Goal: Task Accomplishment & Management: Use online tool/utility

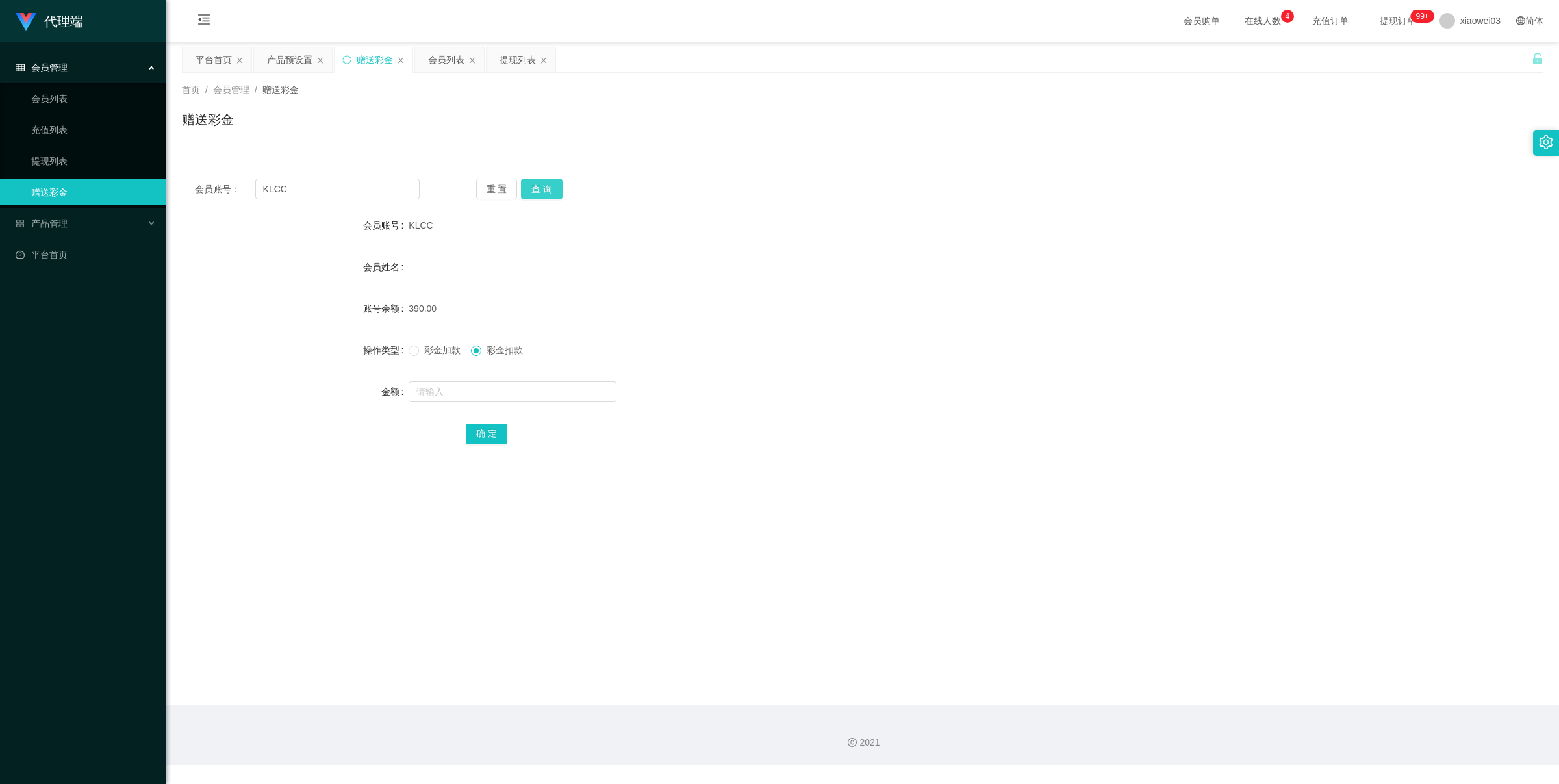
click at [546, 192] on button "查 询" at bounding box center [542, 188] width 42 height 20
click at [424, 63] on div "会员列表" at bounding box center [449, 59] width 69 height 24
click at [437, 59] on div "会员列表" at bounding box center [445, 59] width 36 height 24
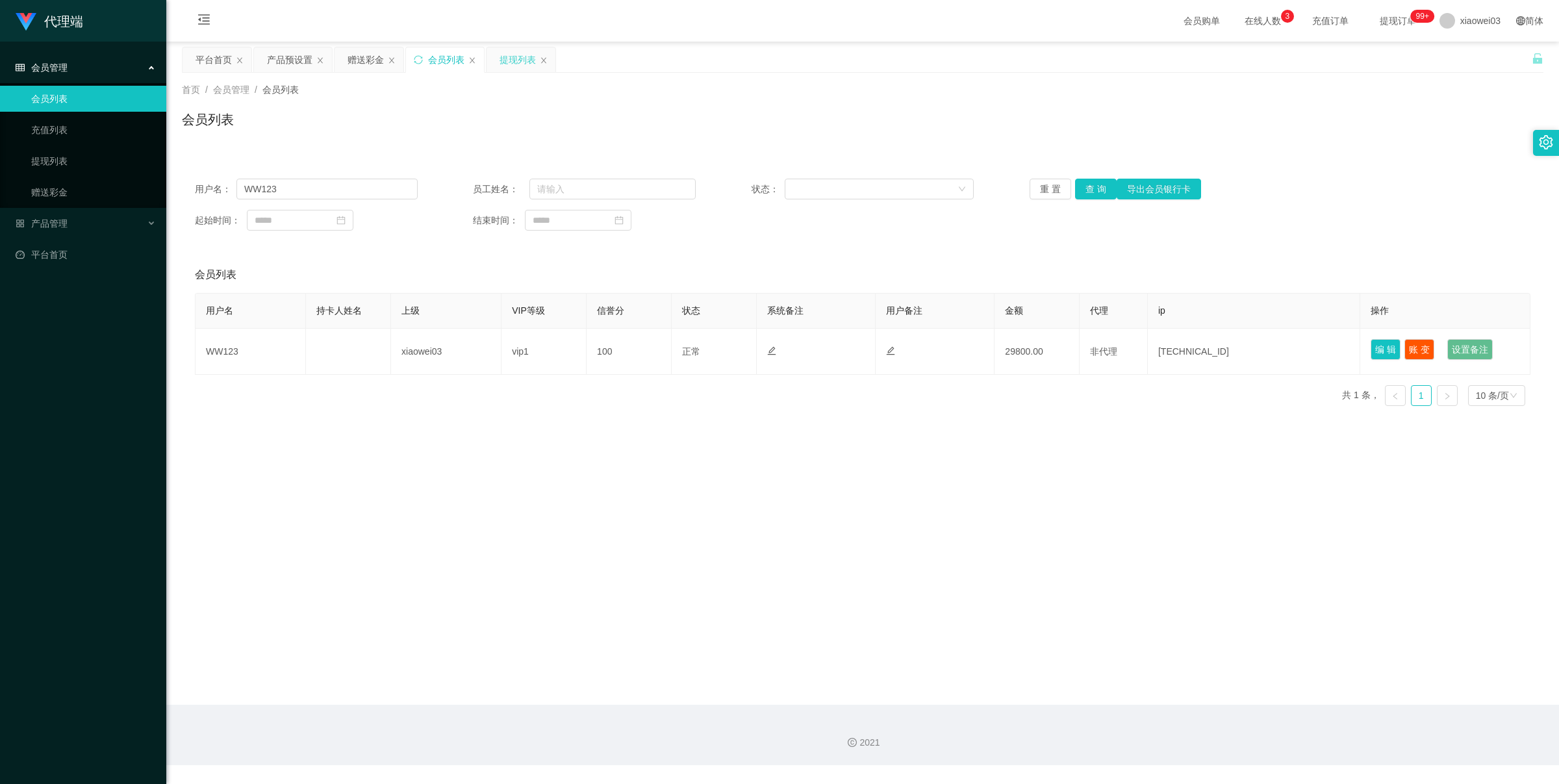
click at [502, 56] on div "提现列表" at bounding box center [517, 59] width 36 height 24
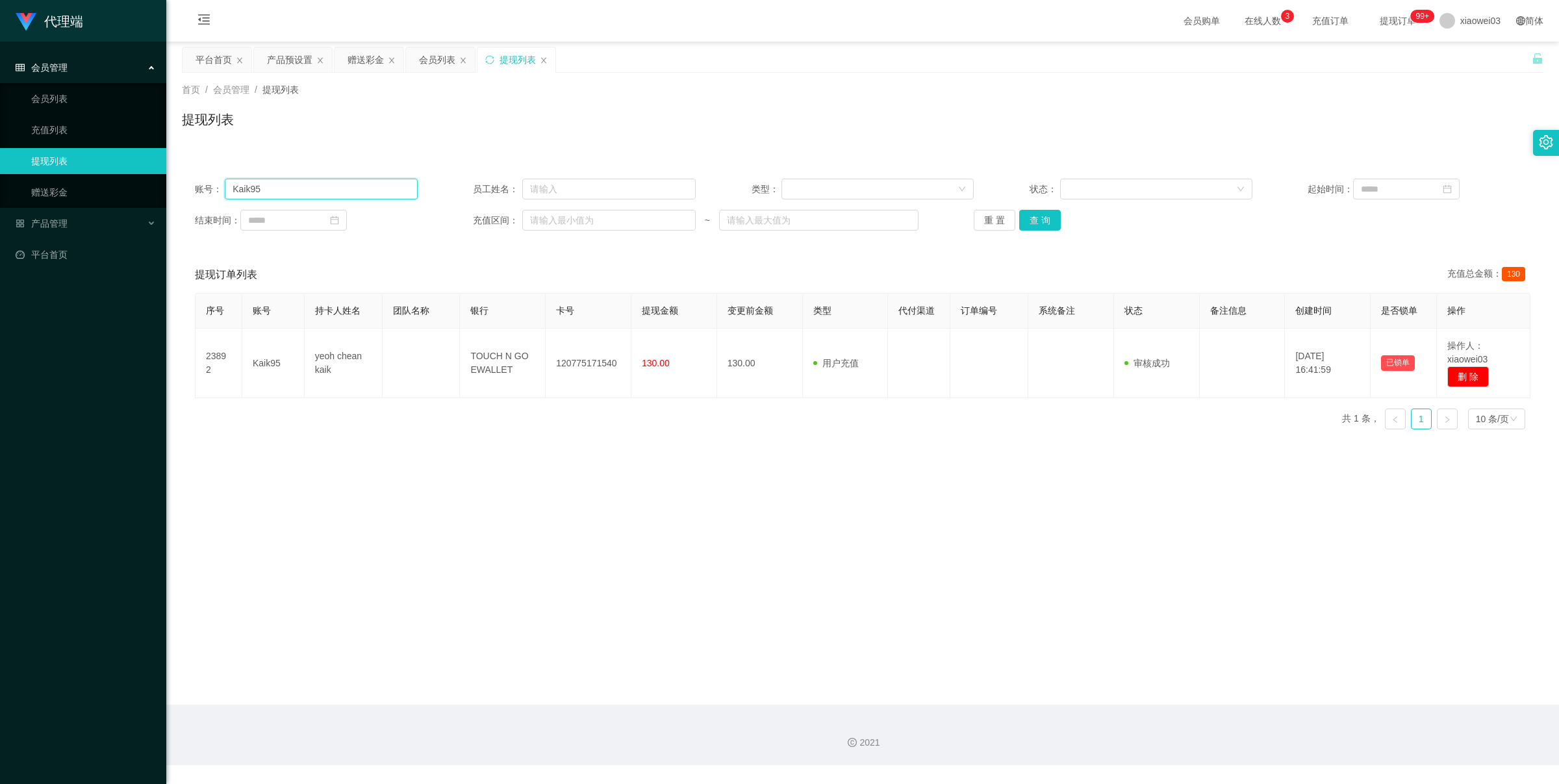
click at [306, 197] on input "Kaik95" at bounding box center [321, 188] width 192 height 20
click at [348, 59] on div "赠送彩金" at bounding box center [365, 59] width 36 height 24
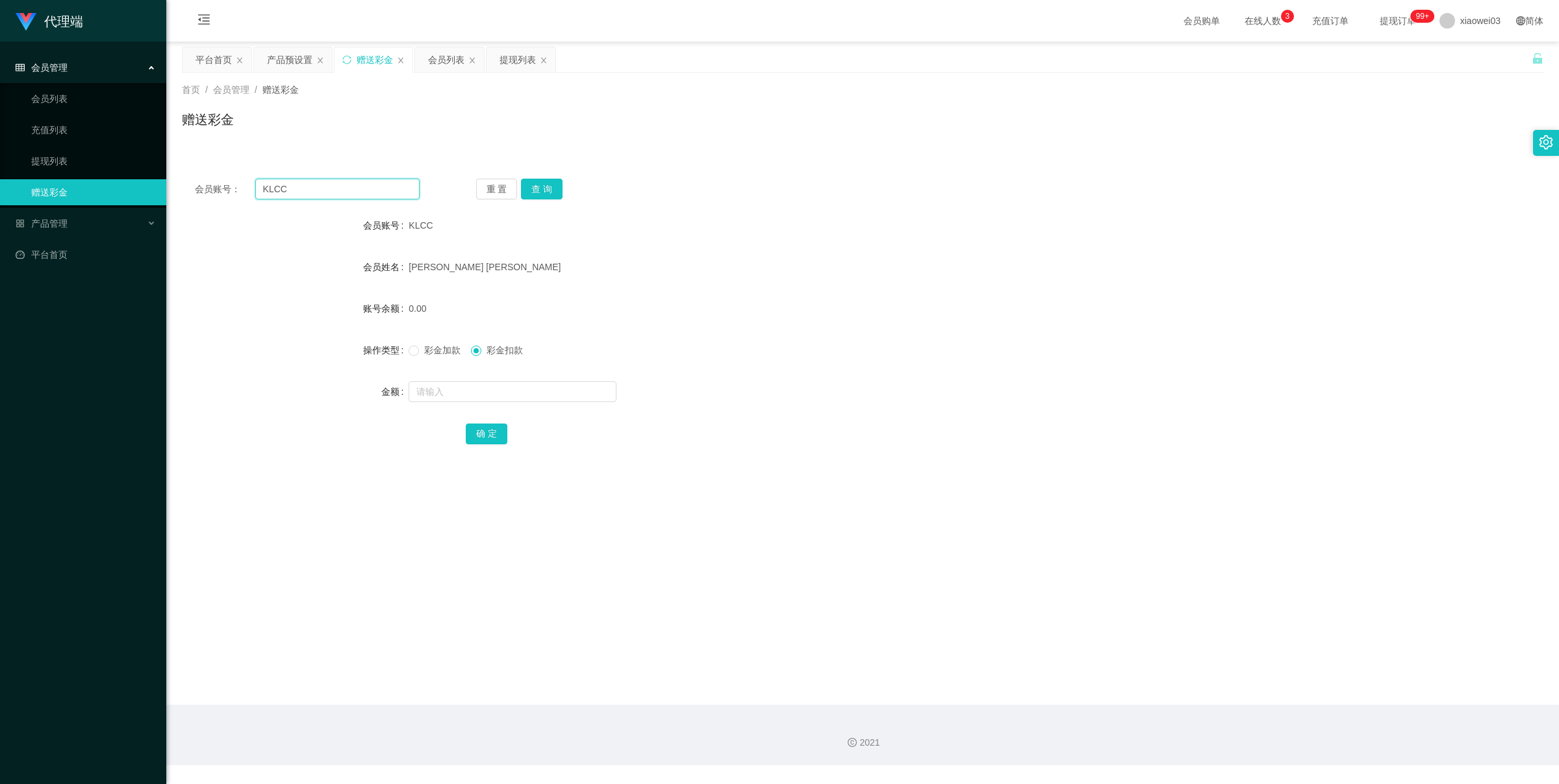
click at [319, 182] on input "KLCC" at bounding box center [337, 188] width 165 height 20
paste input "Rywin"
type input "Rywin"
click at [553, 190] on button "查 询" at bounding box center [542, 188] width 42 height 20
